Goal: Navigation & Orientation: Find specific page/section

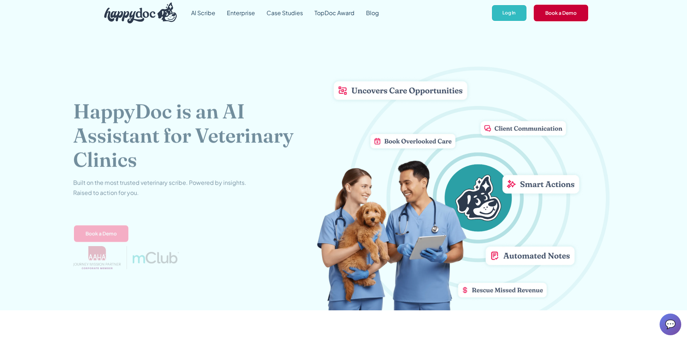
click at [578, 19] on link "Book a Demo" at bounding box center [561, 13] width 56 height 18
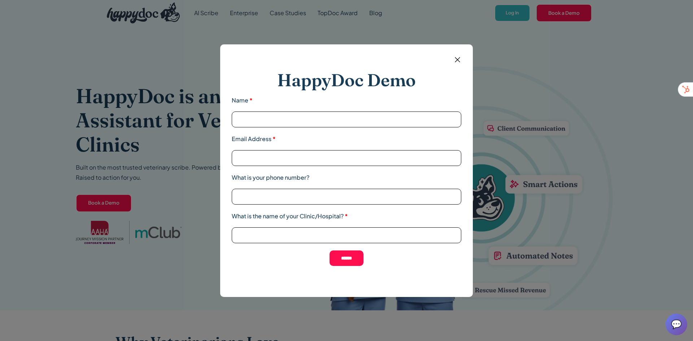
click at [456, 62] on img at bounding box center [457, 59] width 9 height 9
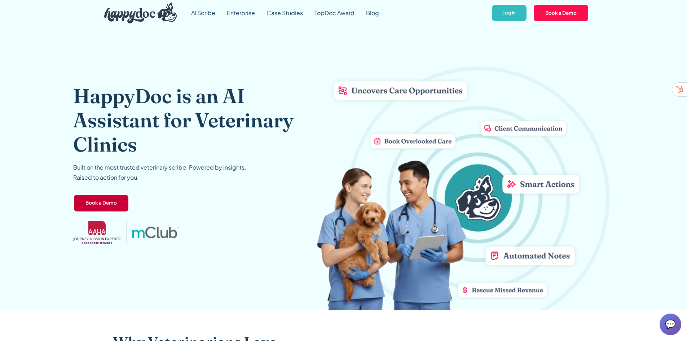
click at [104, 206] on link "Book a Demo" at bounding box center [101, 203] width 56 height 18
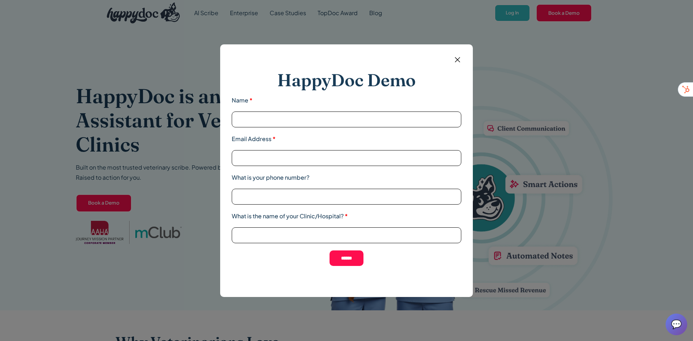
click at [457, 61] on img at bounding box center [457, 59] width 9 height 9
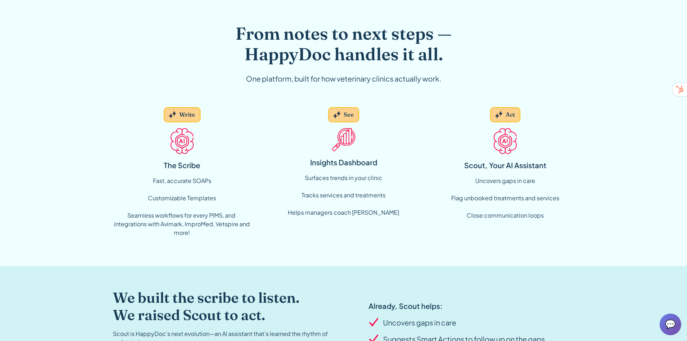
scroll to position [721, 0]
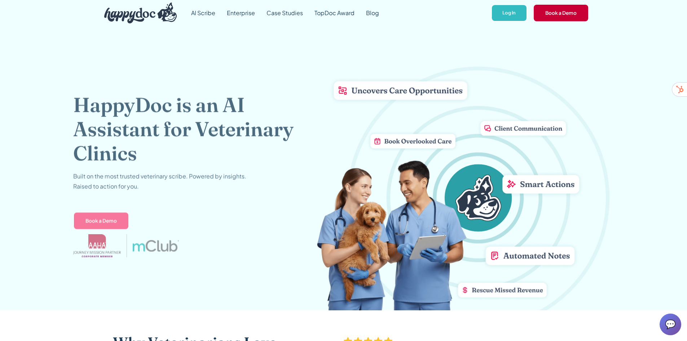
click at [565, 18] on link "Book a Demo" at bounding box center [561, 13] width 56 height 18
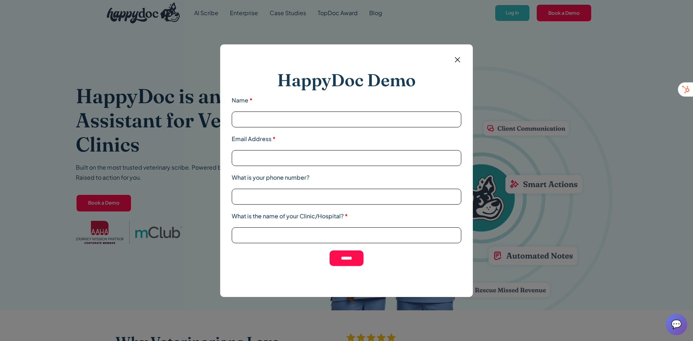
click at [461, 56] on img at bounding box center [457, 59] width 9 height 9
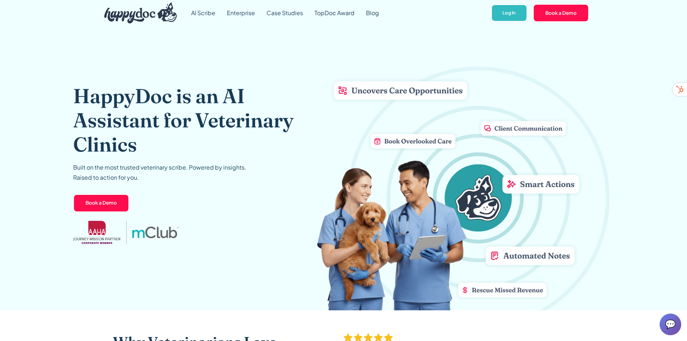
click at [474, 79] on img at bounding box center [466, 185] width 298 height 250
click at [83, 199] on link "Book a Demo" at bounding box center [101, 203] width 56 height 18
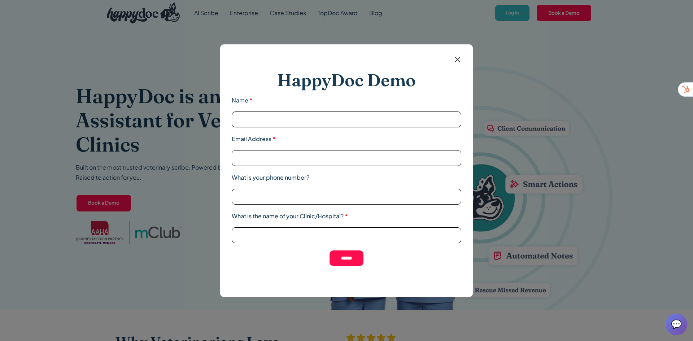
click at [459, 58] on img at bounding box center [457, 59] width 9 height 9
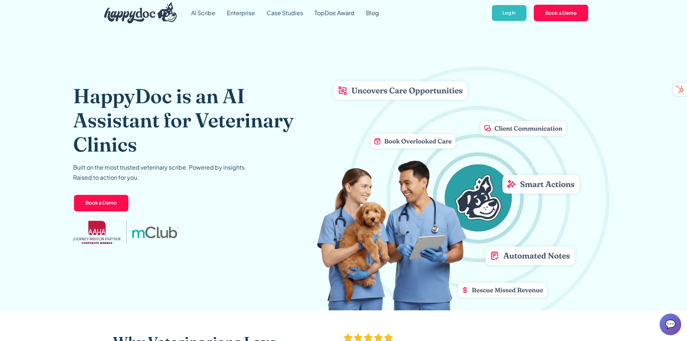
click at [563, 16] on link "Book a Demo" at bounding box center [561, 13] width 56 height 18
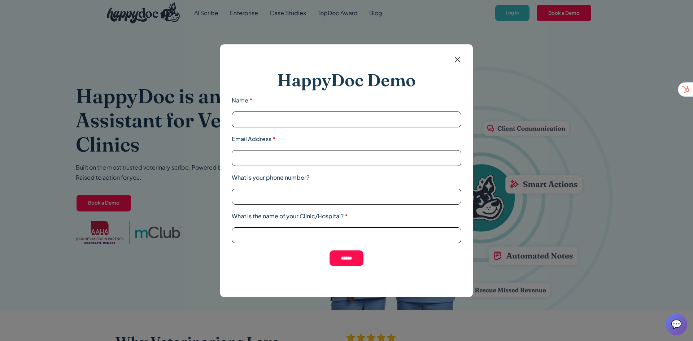
click at [463, 56] on div "HappyDoc Demo Name * Email Address * What is your phone number? What is the nam…" at bounding box center [346, 170] width 253 height 253
click at [457, 58] on img at bounding box center [457, 59] width 9 height 9
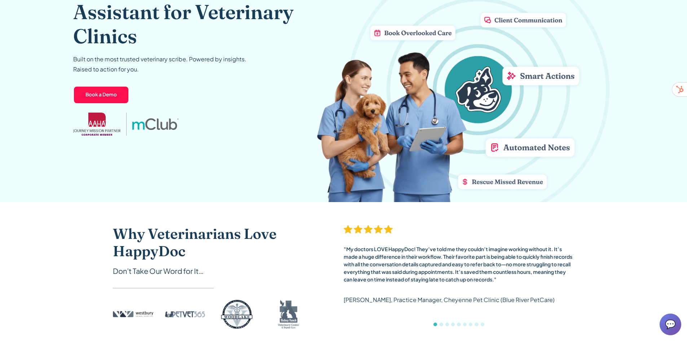
click at [107, 183] on div "HappyDoc is an AI Assistant for Veterinary Clinics Built on the most trusted ve…" at bounding box center [195, 60] width 244 height 284
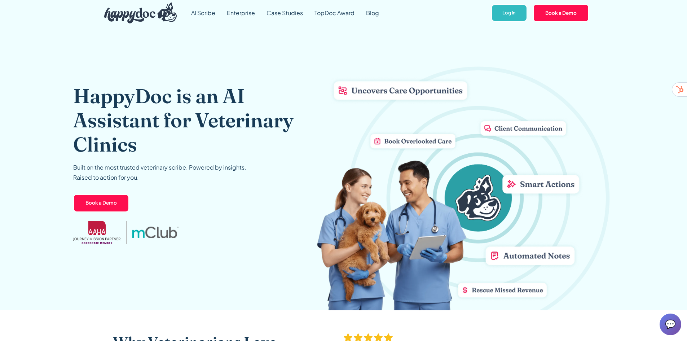
click at [97, 257] on div "HappyDoc is an AI Assistant for Veterinary Clinics Built on the most trusted ve…" at bounding box center [195, 168] width 244 height 284
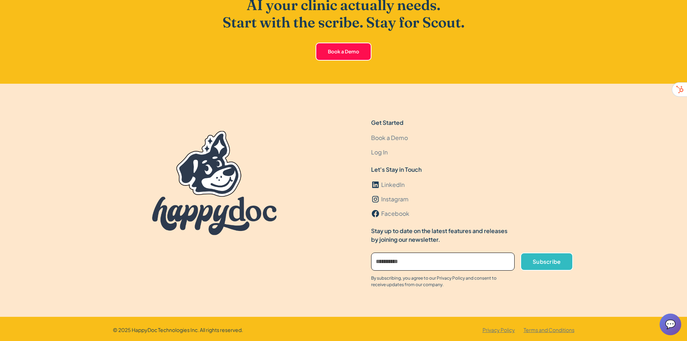
scroll to position [2155, 0]
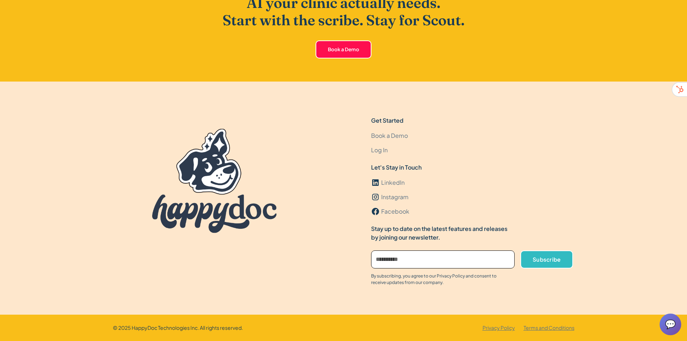
click at [435, 258] on input "Email Form" at bounding box center [443, 259] width 144 height 18
click at [296, 238] on div at bounding box center [214, 181] width 203 height 130
click at [403, 278] on div "By subscribing, you agree to our Privacy Policy and consent to receive updates …" at bounding box center [439, 279] width 137 height 13
drag, startPoint x: 467, startPoint y: 286, endPoint x: 365, endPoint y: 273, distance: 102.9
click at [365, 273] on div "Get Started Book a Demo Log In Let's Stay in Touch LinkedIn Instagram Facebook …" at bounding box center [344, 201] width 462 height 170
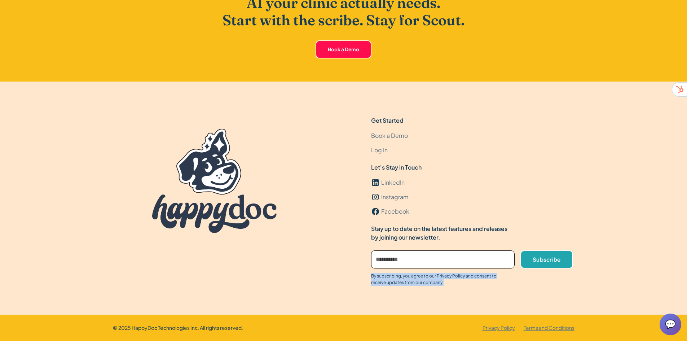
copy div "By subscribing, you agree to our Privacy Policy and consent to receive updates …"
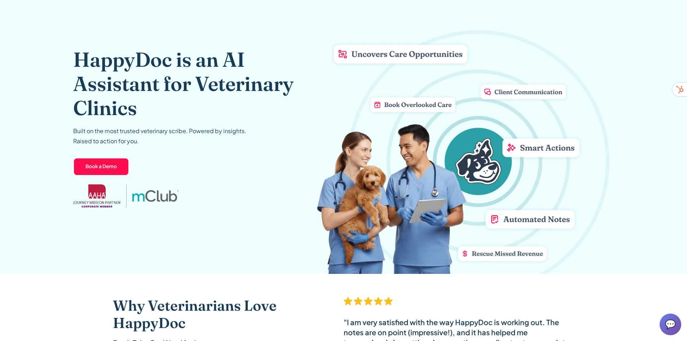
scroll to position [0, 0]
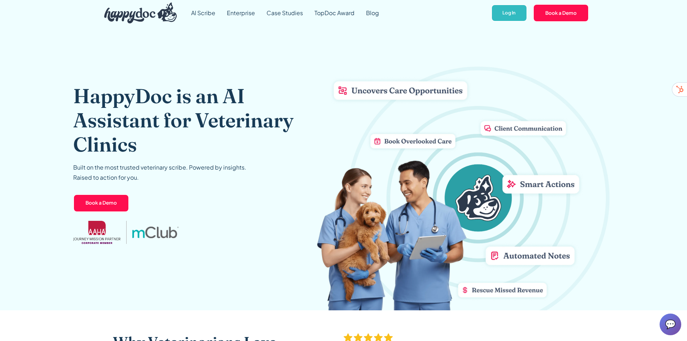
click at [150, 14] on img "home" at bounding box center [140, 13] width 73 height 21
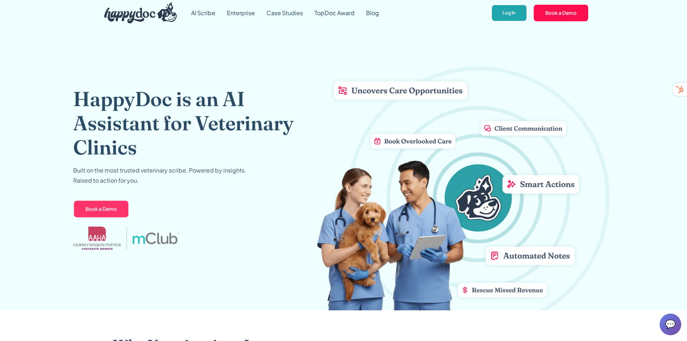
click at [509, 12] on link "Log In" at bounding box center [509, 13] width 36 height 18
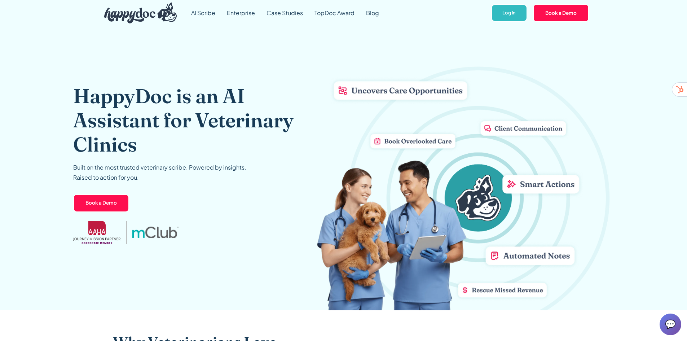
click at [130, 250] on div "HappyDoc is an AI Assistant for Veterinary Clinics Built on the most trusted ve…" at bounding box center [195, 168] width 244 height 284
click at [101, 252] on div "HappyDoc is an AI Assistant for Veterinary Clinics Built on the most trusted ve…" at bounding box center [195, 168] width 244 height 284
click at [330, 16] on link "TopDoc Award" at bounding box center [335, 13] width 52 height 26
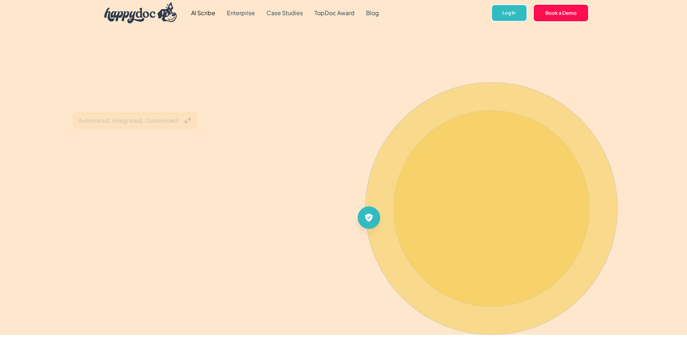
click at [248, 15] on link "Enterprise" at bounding box center [241, 13] width 40 height 26
